Goal: Find specific page/section: Find specific page/section

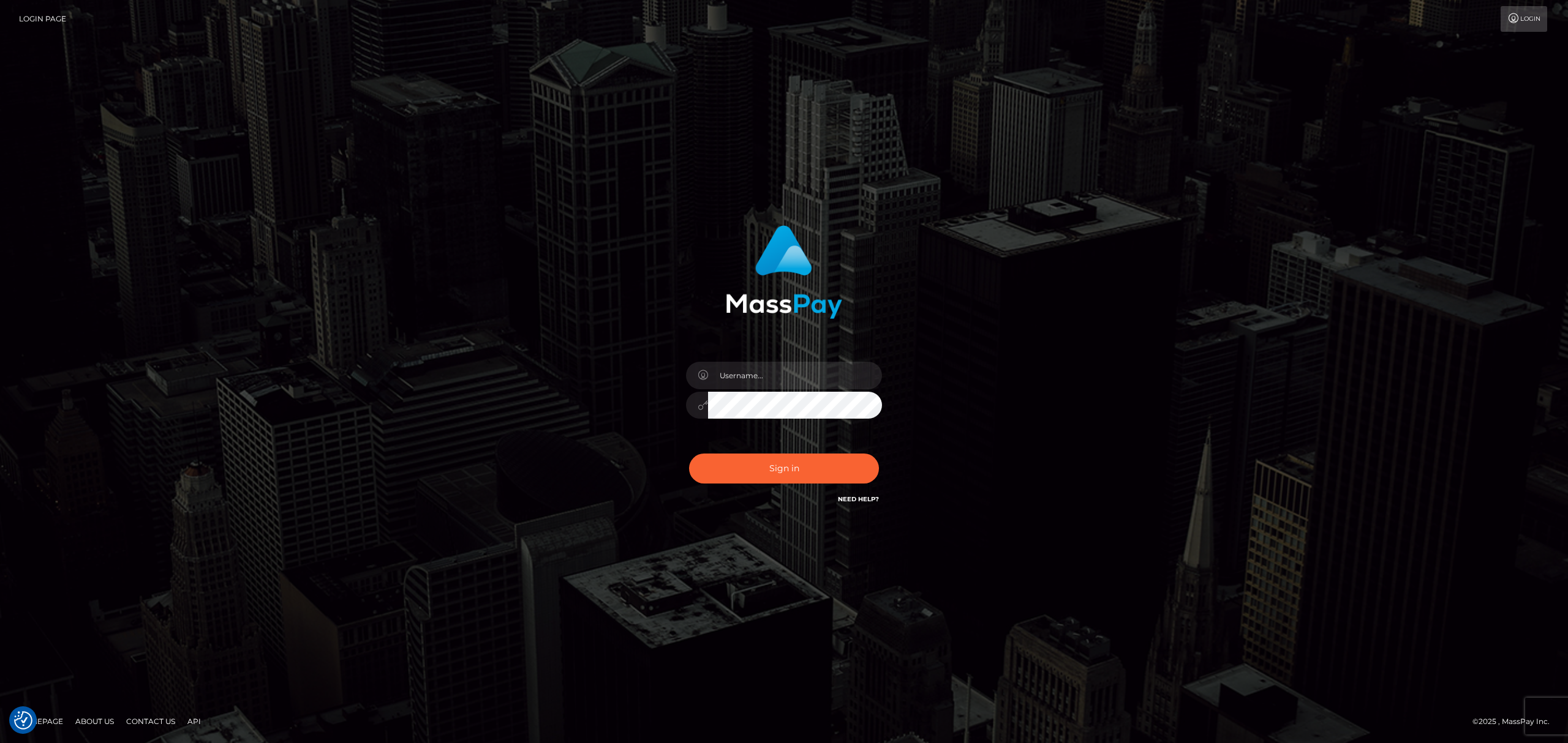
drag, startPoint x: 1058, startPoint y: 250, endPoint x: 705, endPoint y: 361, distance: 370.0
click at [1032, 255] on div "Sign in" at bounding box center [784, 372] width 698 height 312
click at [765, 371] on input "text" at bounding box center [795, 376] width 174 height 27
type input "Eric"
click at [820, 464] on button "Sign in" at bounding box center [784, 468] width 190 height 30
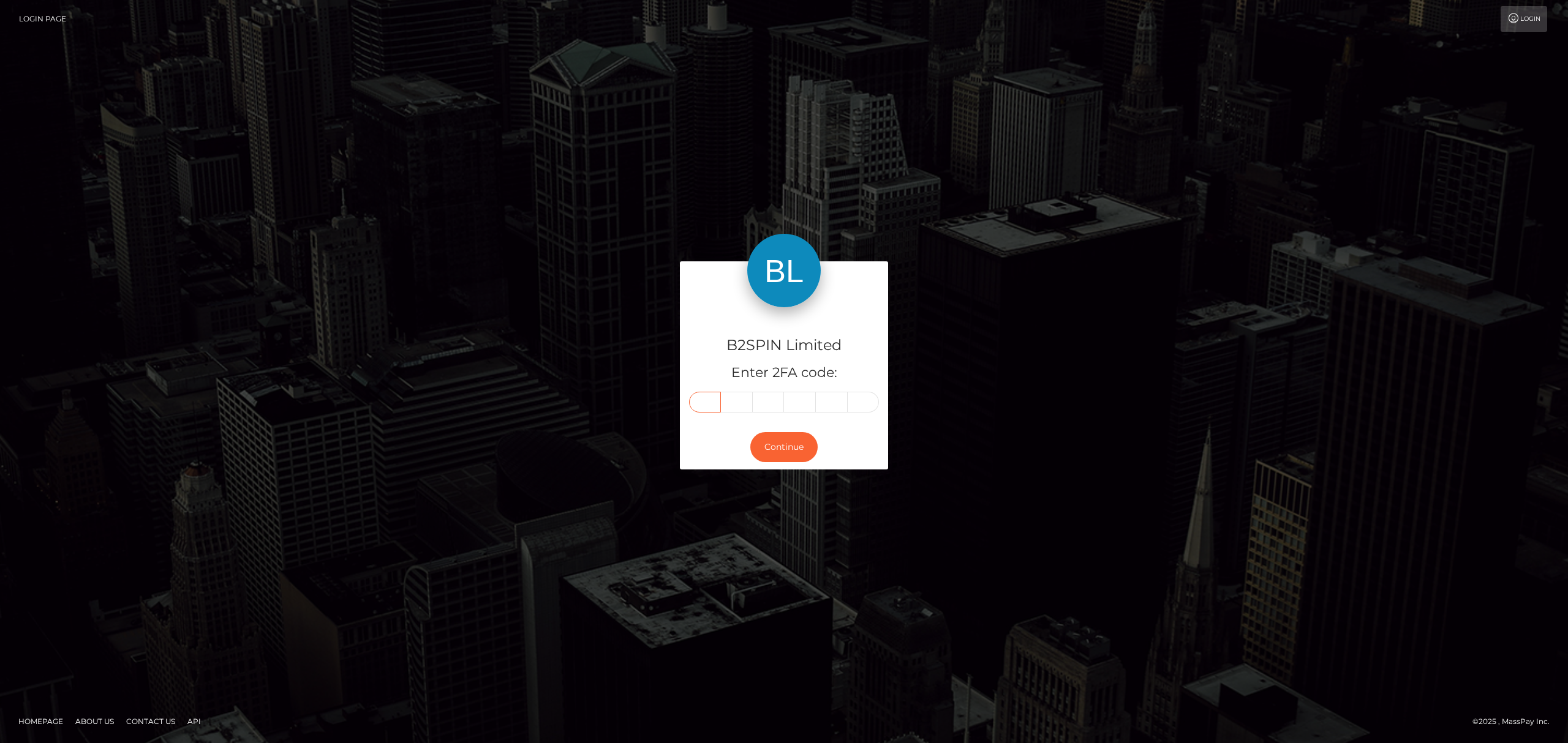
drag, startPoint x: 702, startPoint y: 405, endPoint x: 706, endPoint y: 398, distance: 8.1
click at [702, 405] on input "text" at bounding box center [705, 402] width 32 height 21
paste input "1"
type input "1"
type input "5"
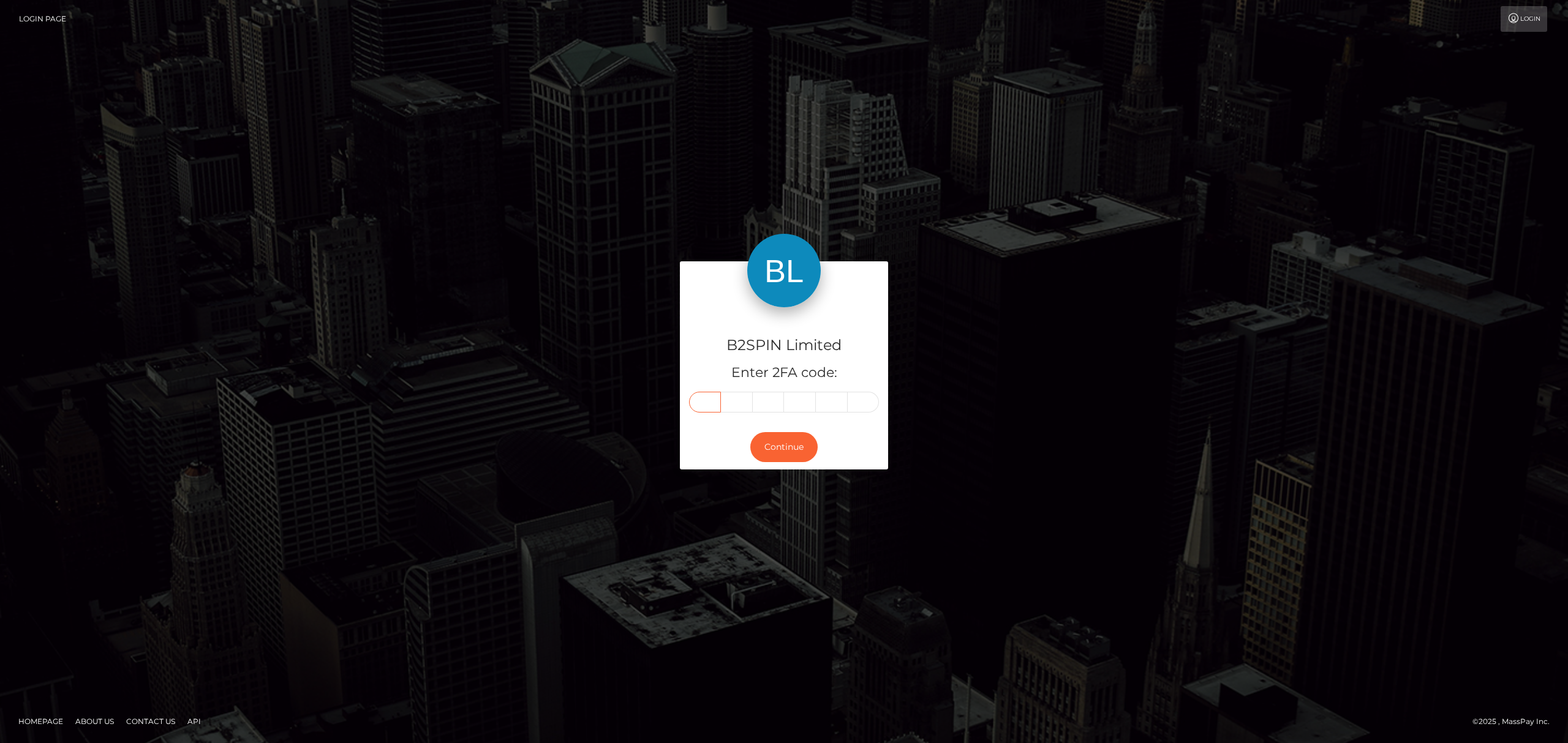
type input "3"
type input "2"
type input "1"
type input "4"
click at [802, 436] on button "Continue" at bounding box center [784, 447] width 67 height 30
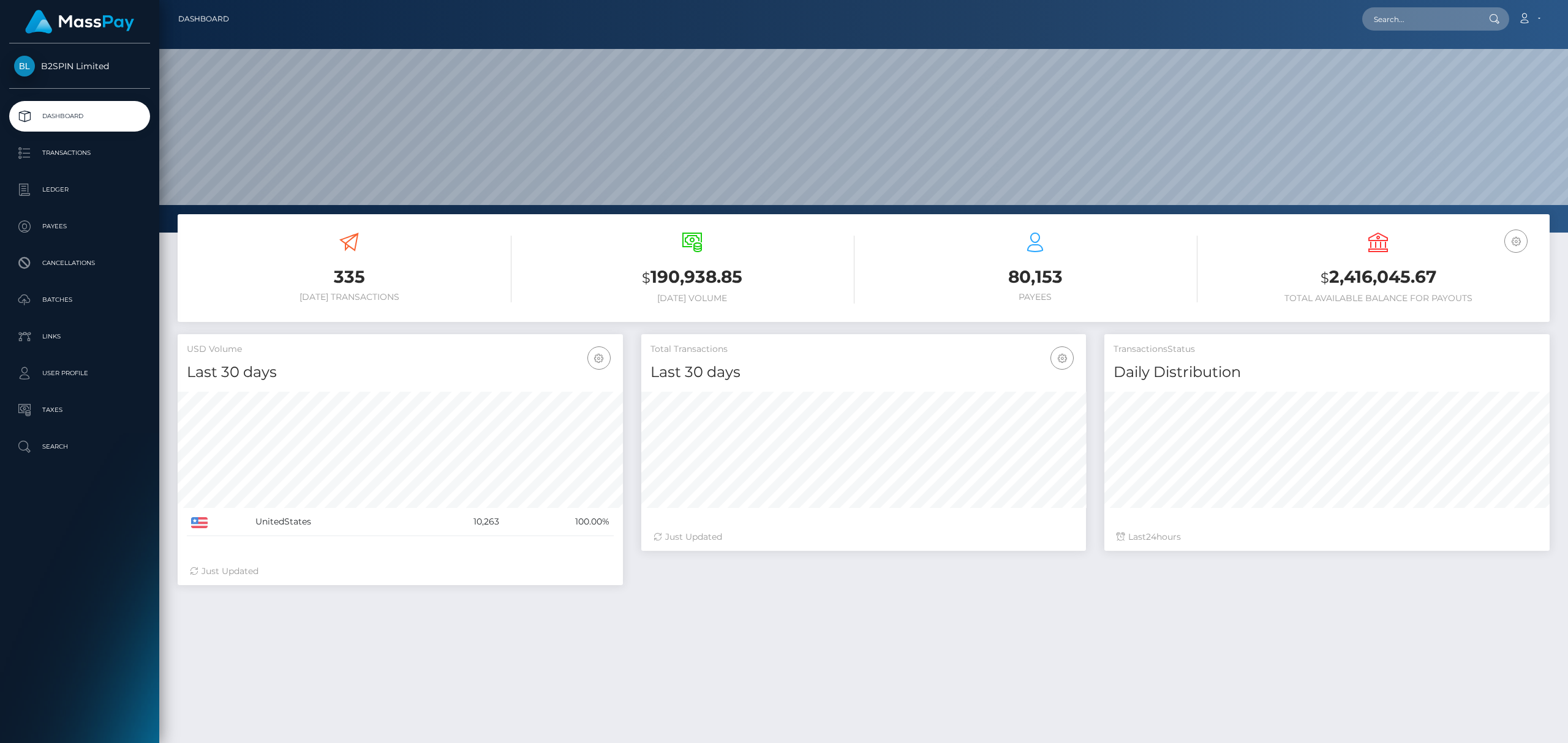
scroll to position [217, 444]
click at [1440, 12] on input "text" at bounding box center [1419, 19] width 115 height 23
paste input "29161308-7675-4547-a14f-fdfc512bfa06"
type input "29161308-7675-4547-a14f-fdfc512bfa06"
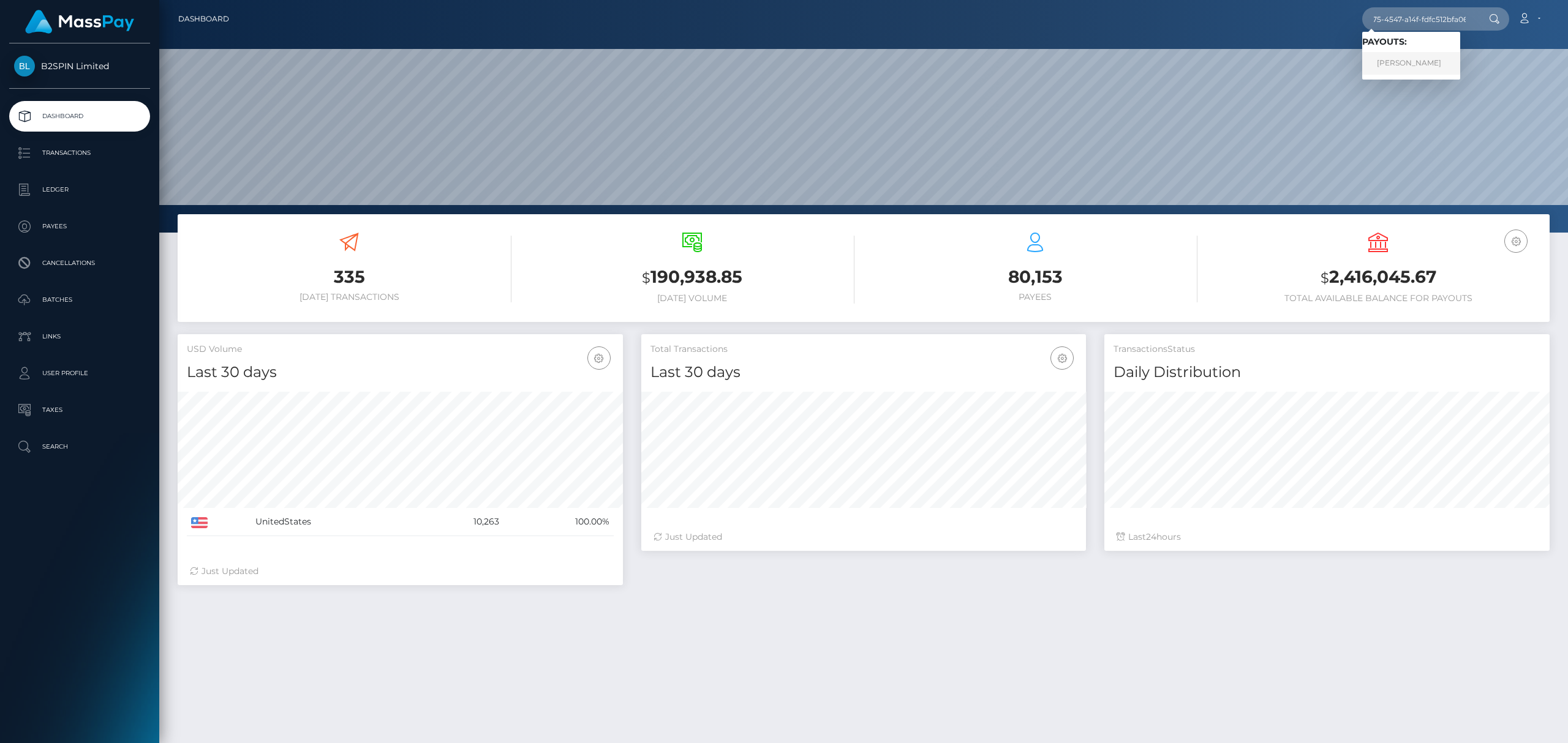
click at [1428, 65] on link "LISA RENE FORD" at bounding box center [1411, 63] width 98 height 23
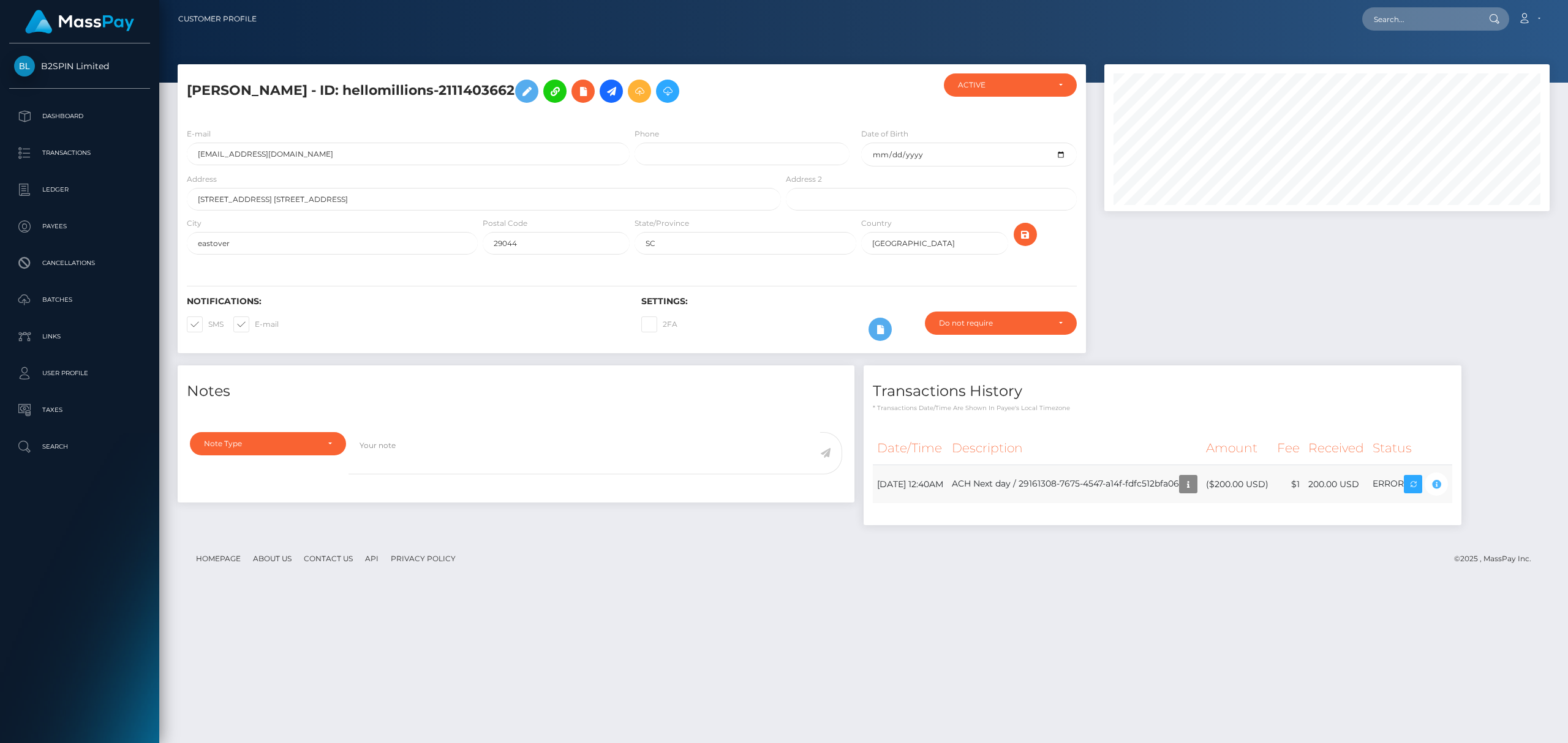
scroll to position [147, 444]
